Goal: Obtain resource: Download file/media

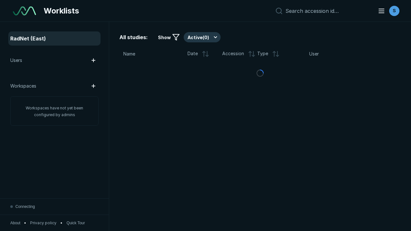
scroll to position [1651, 2082]
